Goal: Transaction & Acquisition: Purchase product/service

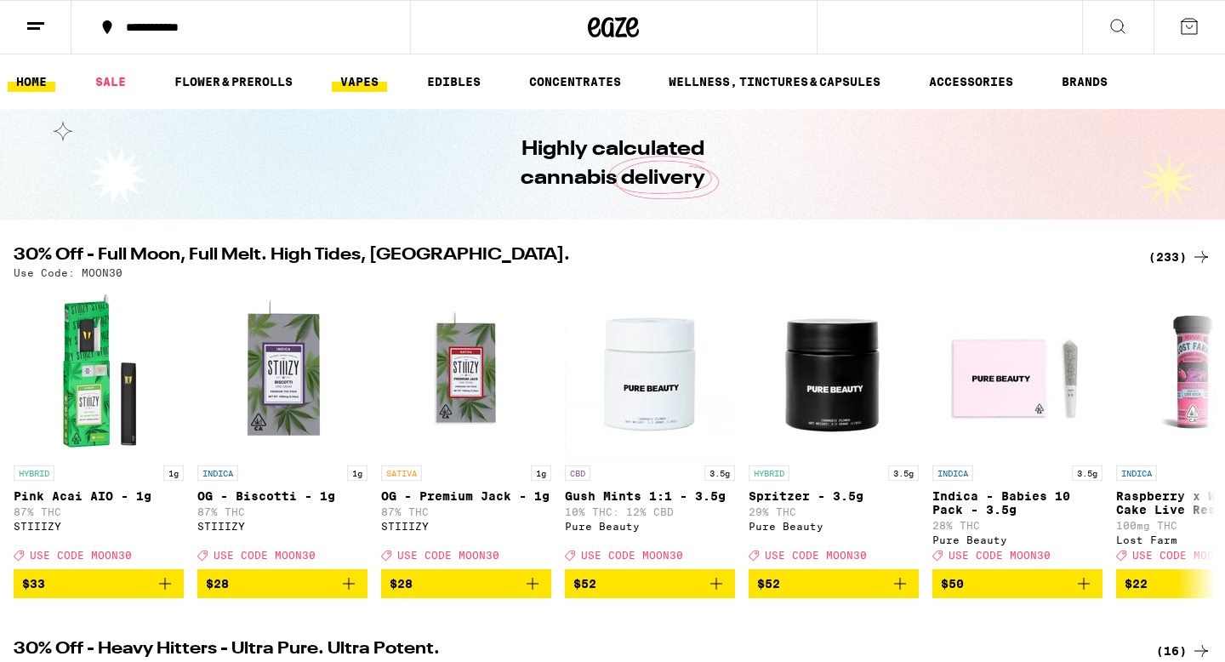
click at [350, 76] on link "VAPES" at bounding box center [359, 81] width 55 height 20
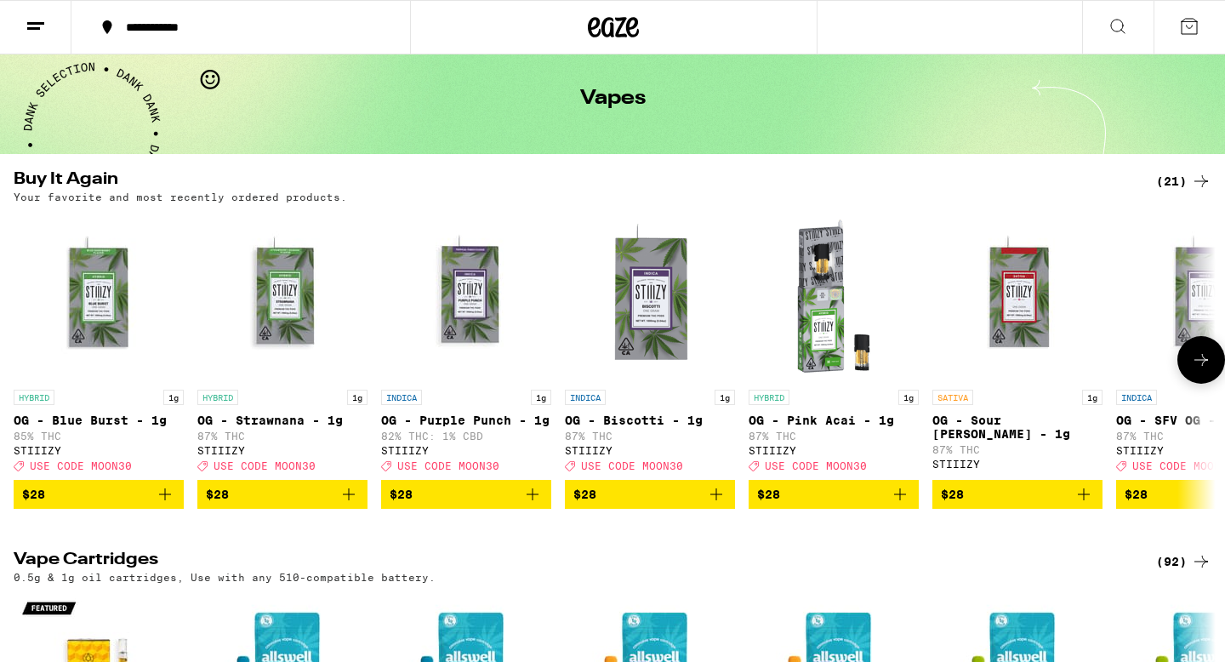
scroll to position [66, 0]
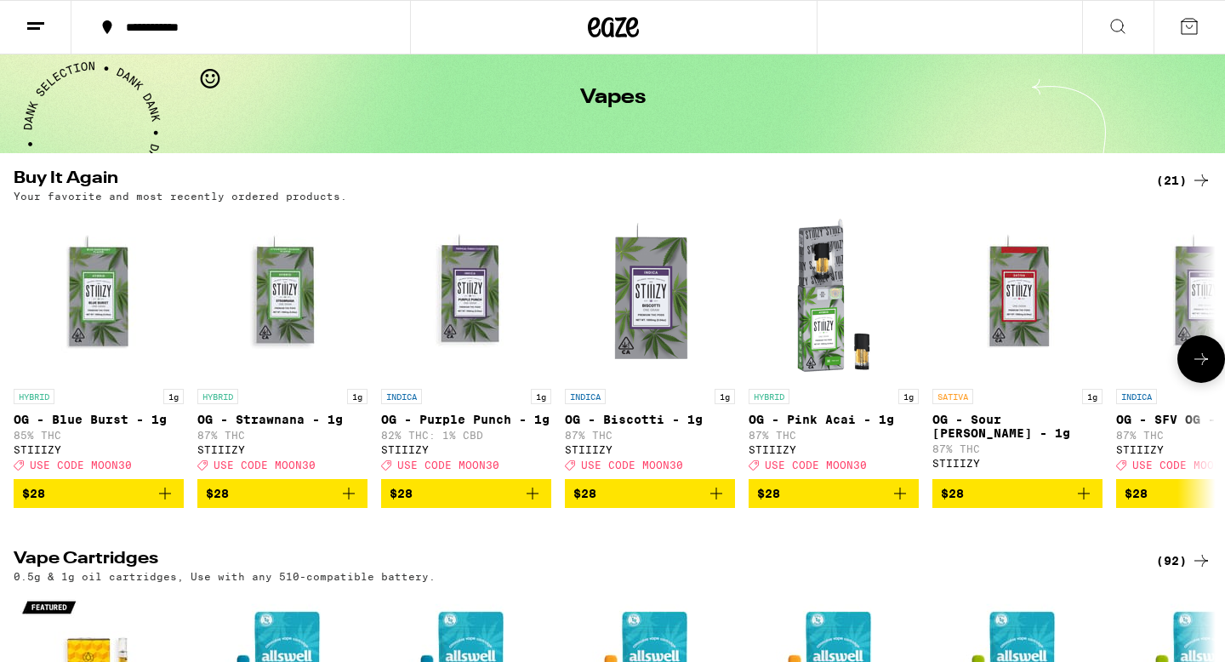
click at [166, 504] on icon "Add to bag" at bounding box center [165, 493] width 20 height 20
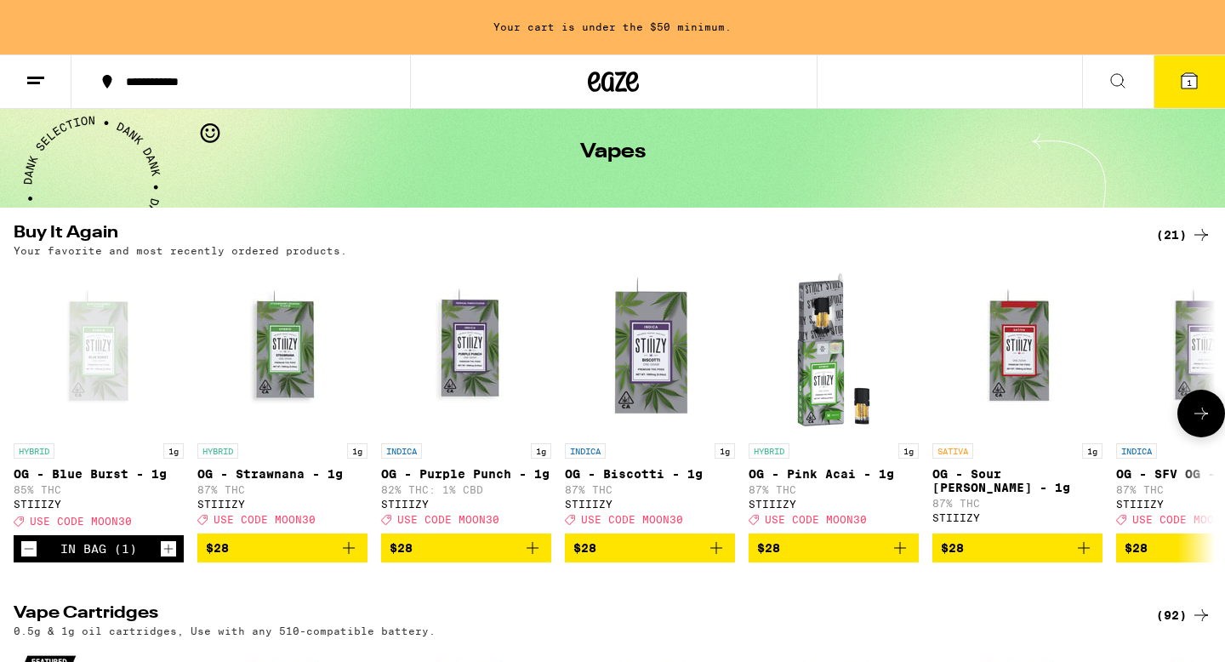
scroll to position [121, 0]
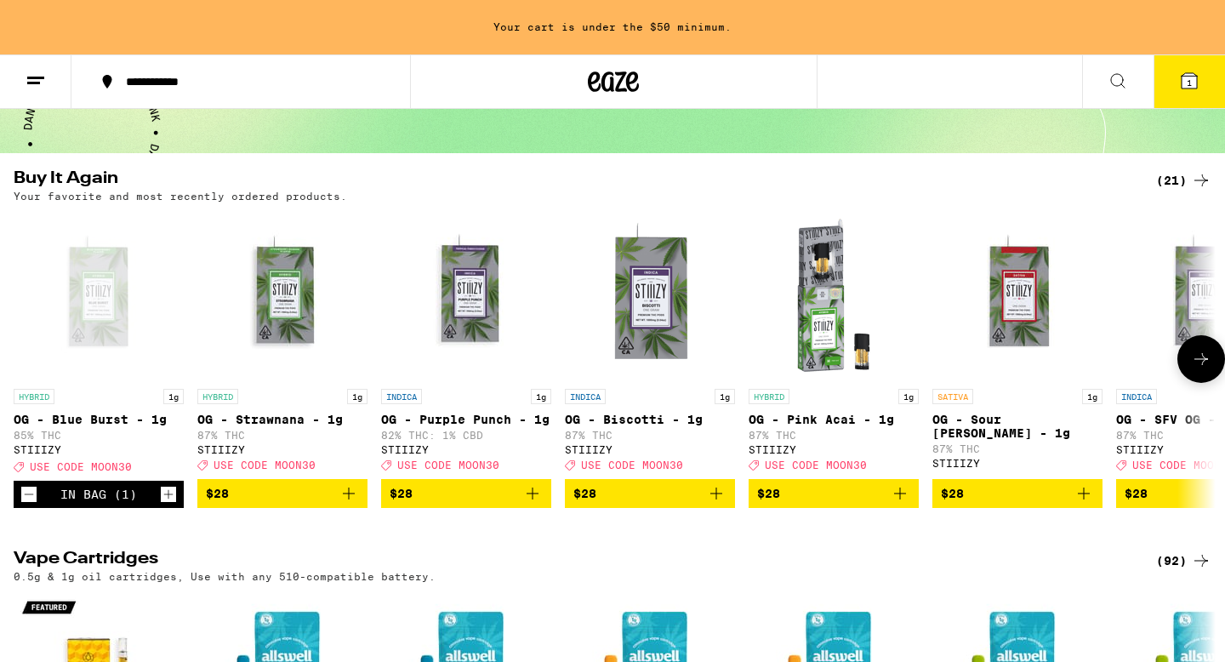
click at [715, 504] on icon "Add to bag" at bounding box center [716, 493] width 20 height 20
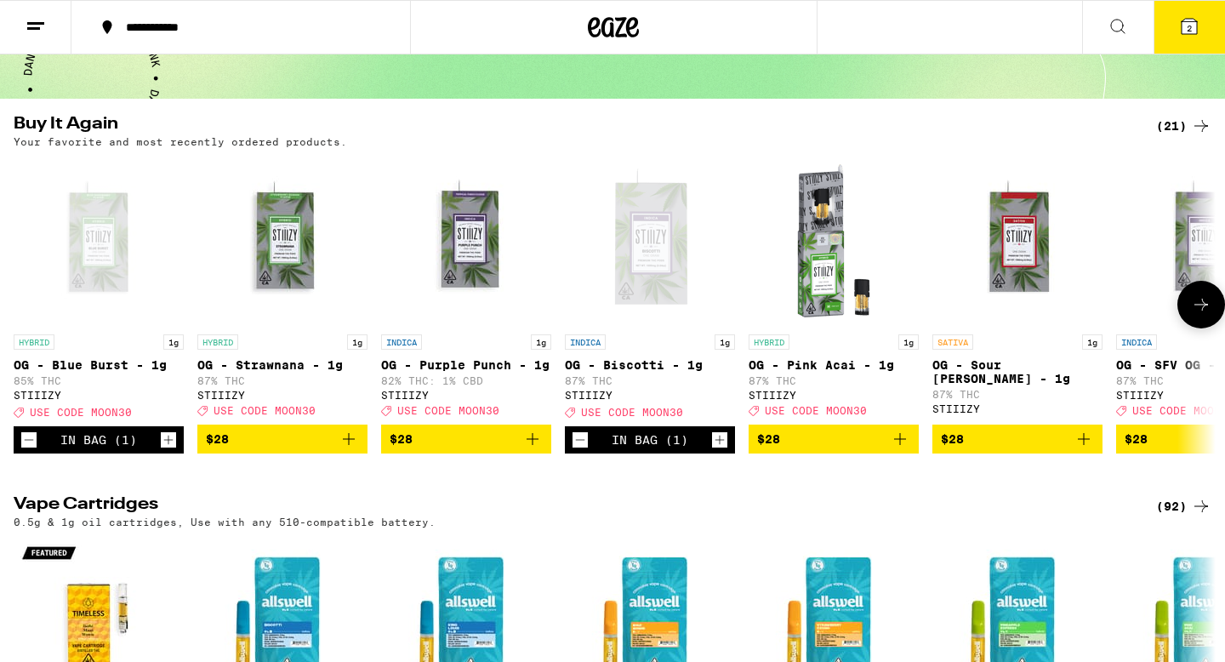
scroll to position [66, 0]
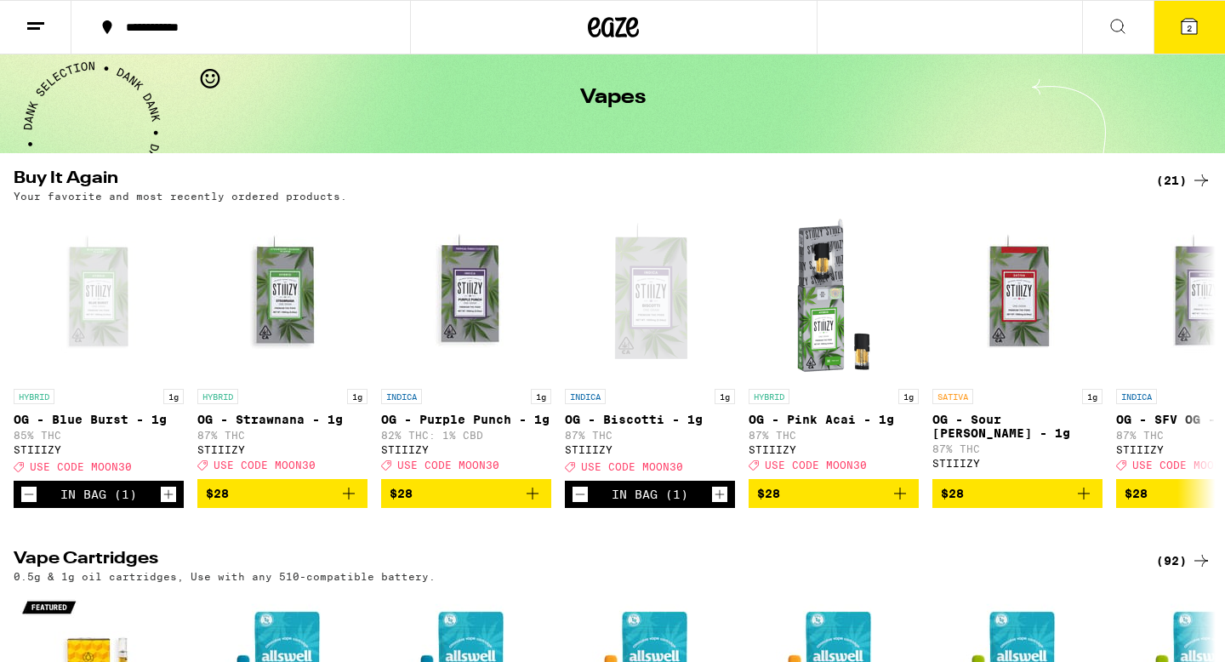
click at [1199, 11] on button "2" at bounding box center [1189, 27] width 71 height 53
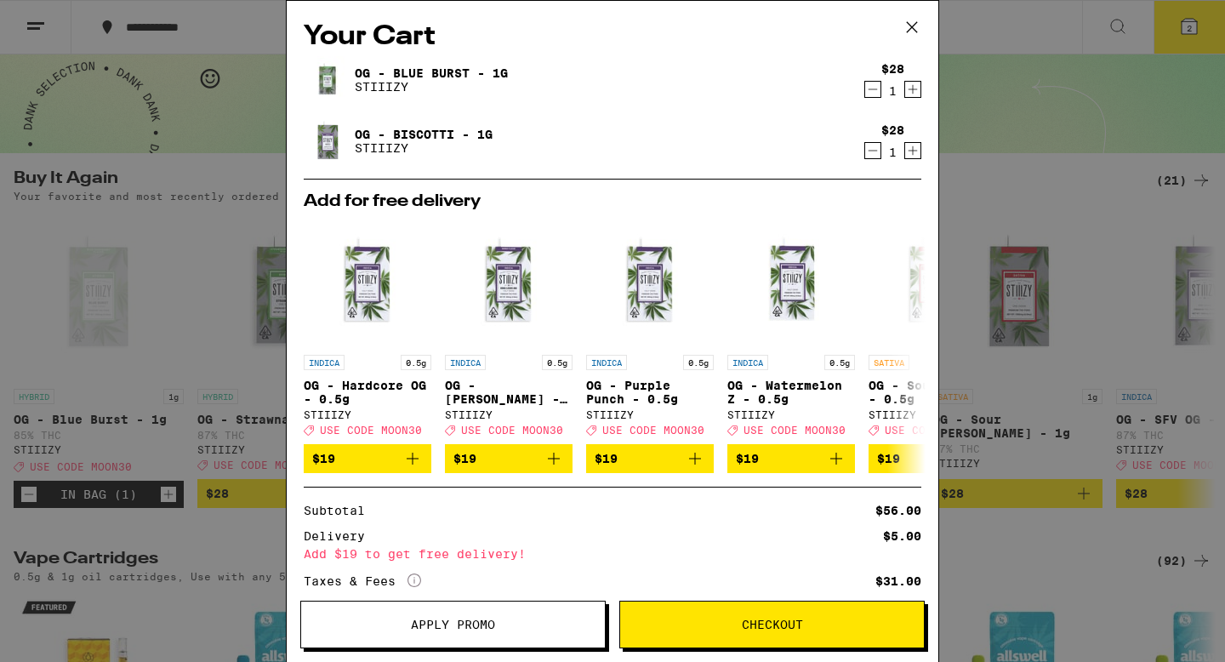
scroll to position [123, 0]
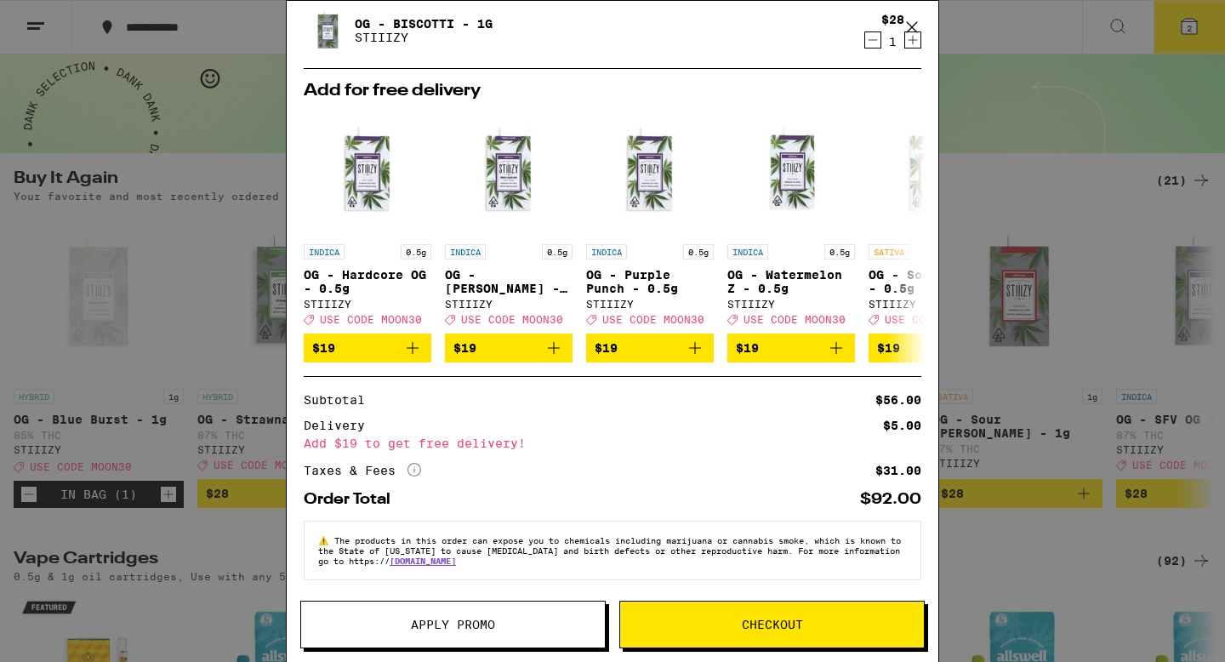
click at [732, 618] on button "Checkout" at bounding box center [771, 625] width 305 height 48
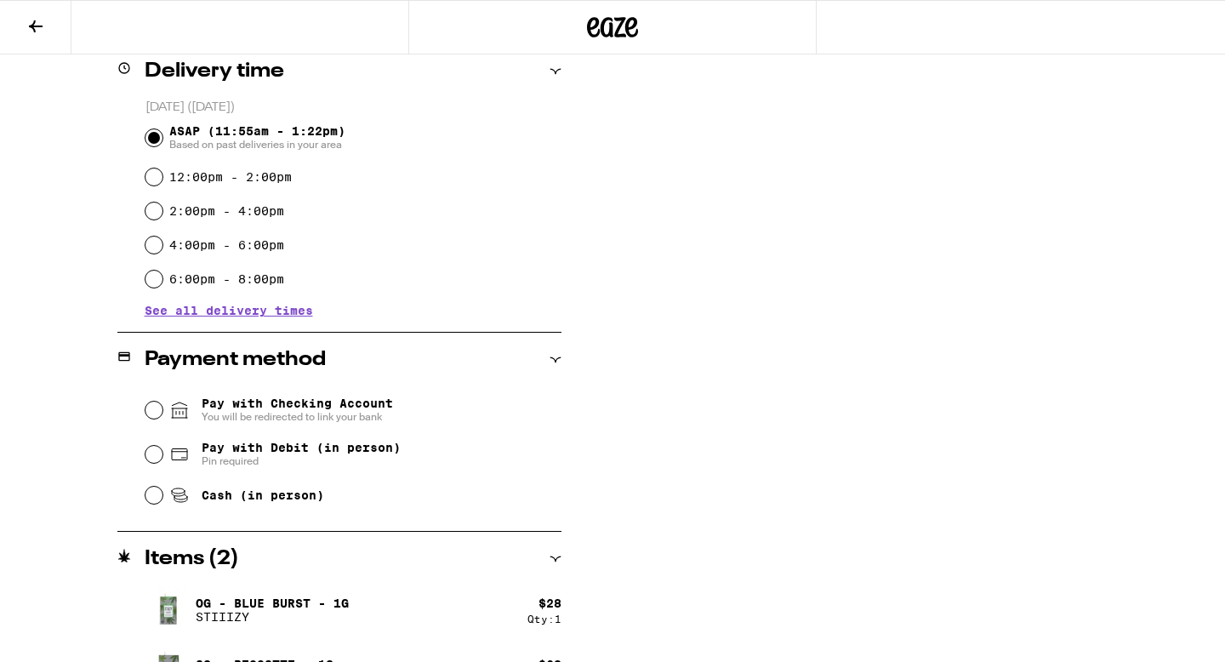
scroll to position [479, 0]
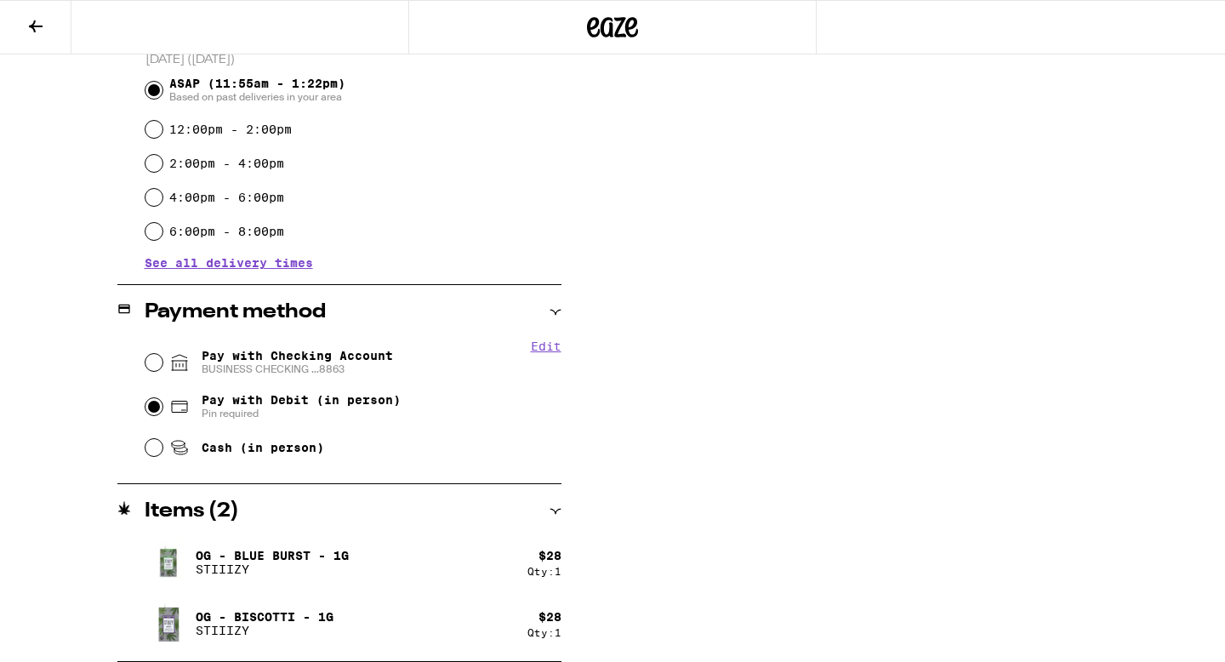
click at [156, 413] on input "Pay with Debit (in person) Pin required" at bounding box center [153, 406] width 17 height 17
radio input "true"
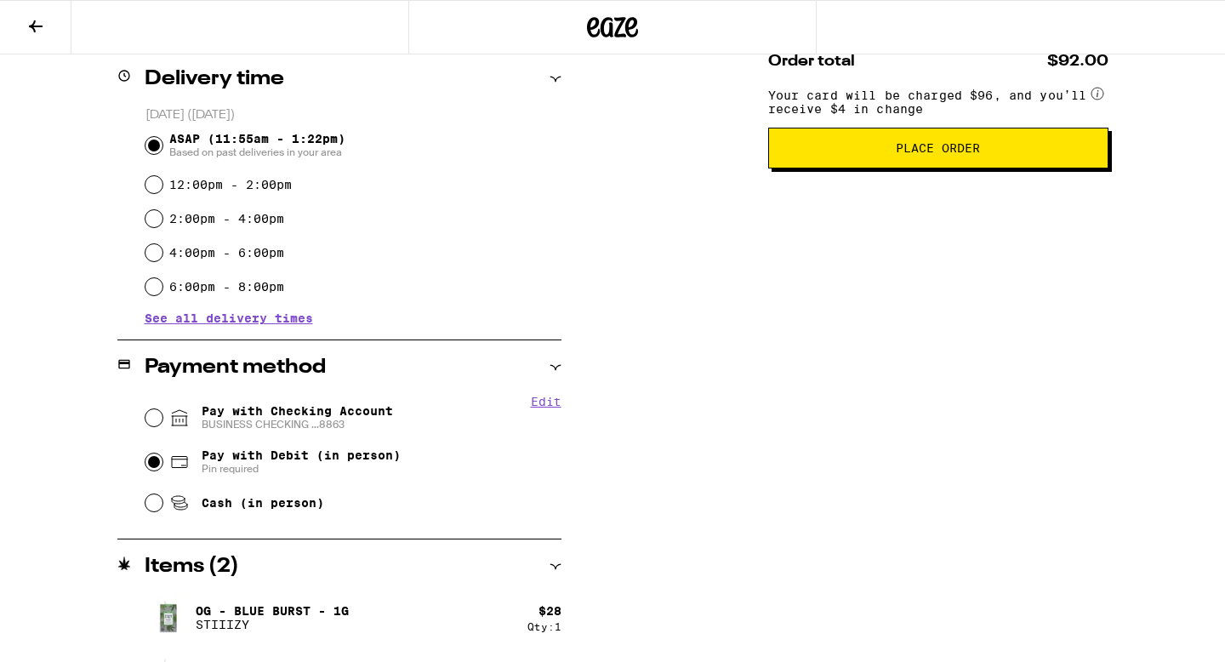
scroll to position [422, 0]
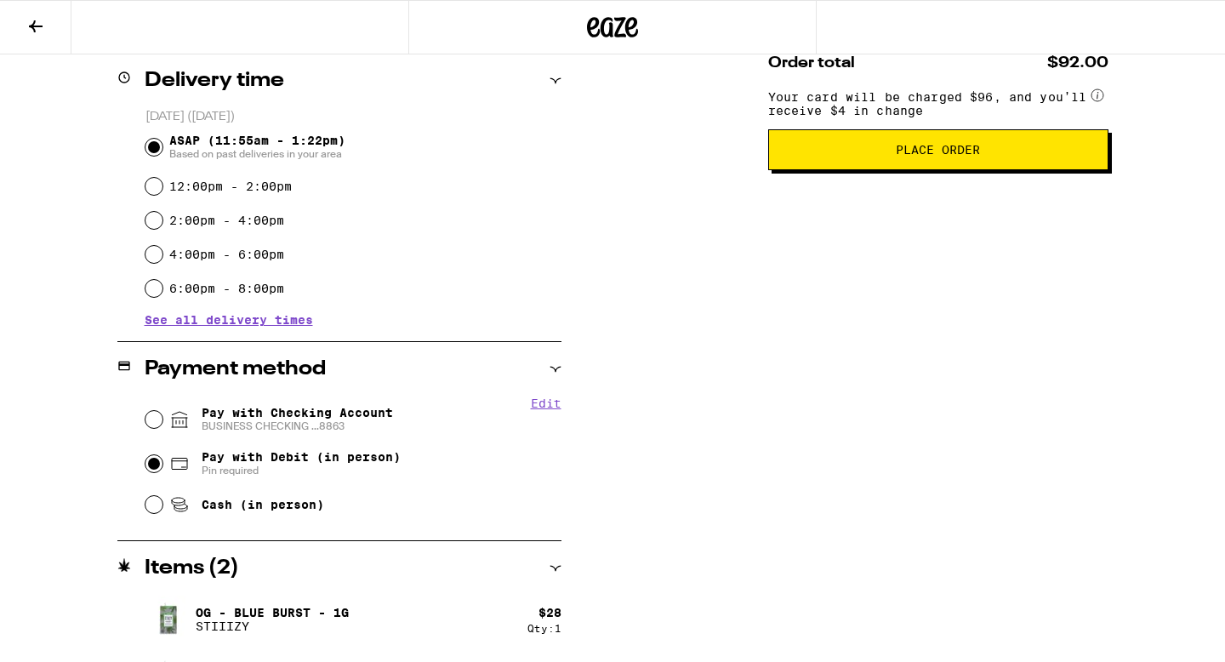
click at [920, 156] on span "Place Order" at bounding box center [938, 150] width 84 height 12
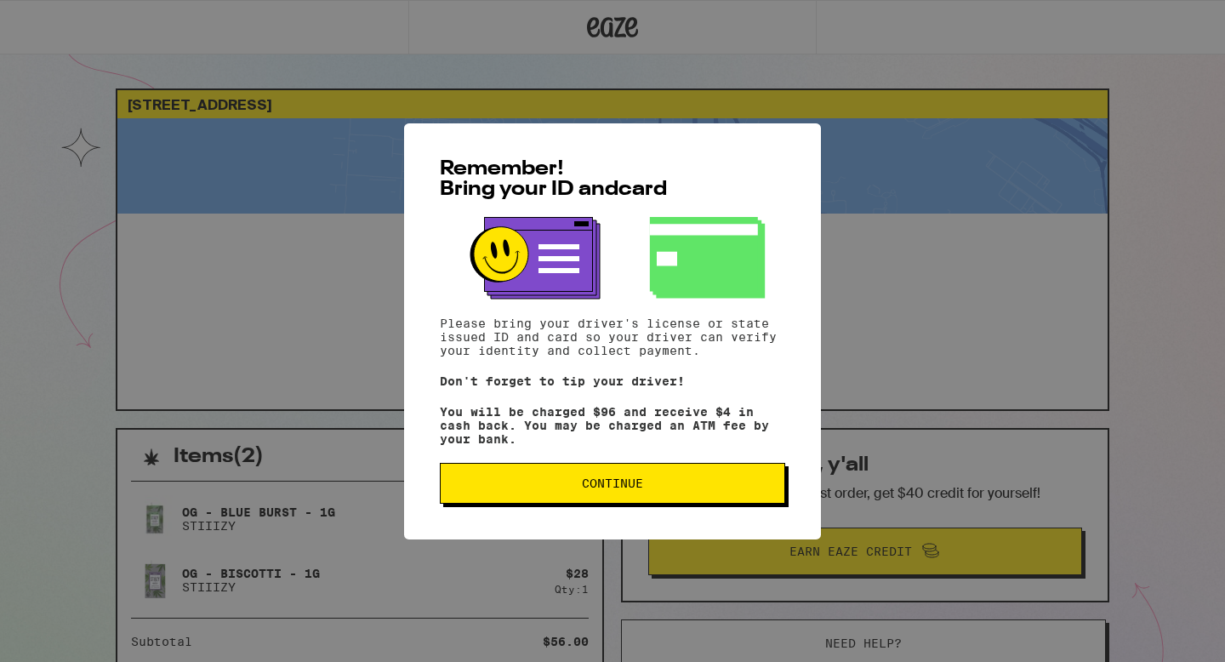
click at [630, 489] on span "Continue" at bounding box center [612, 483] width 61 height 12
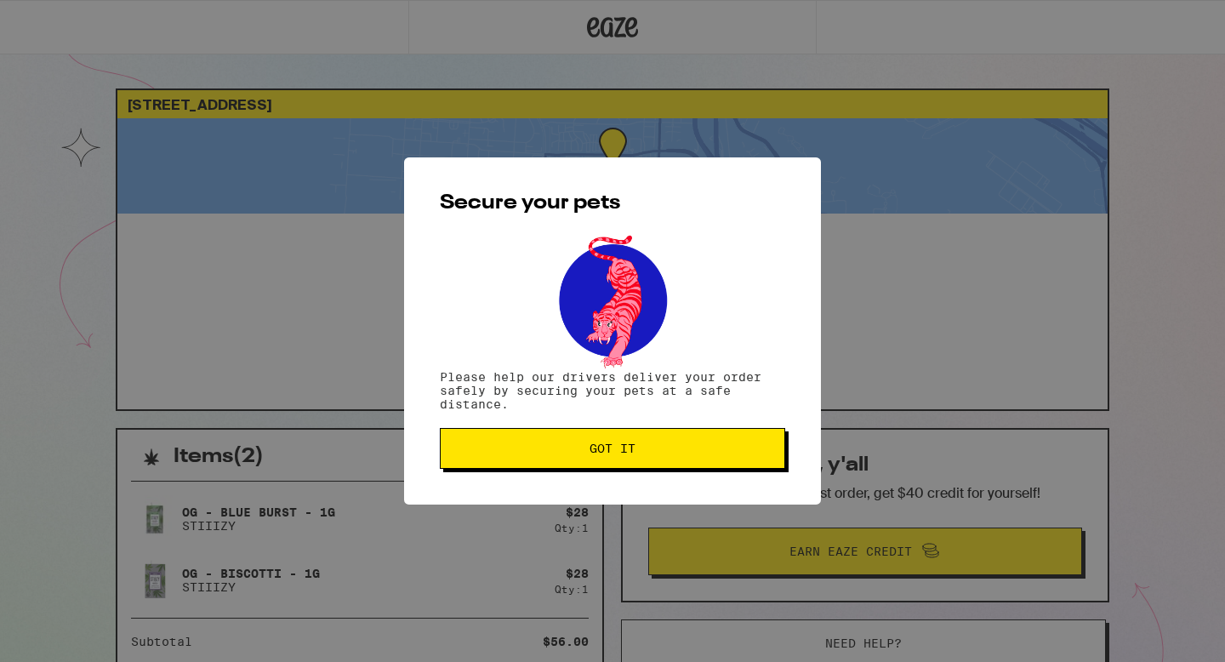
click at [572, 447] on span "Got it" at bounding box center [612, 448] width 316 height 12
